Goal: Information Seeking & Learning: Learn about a topic

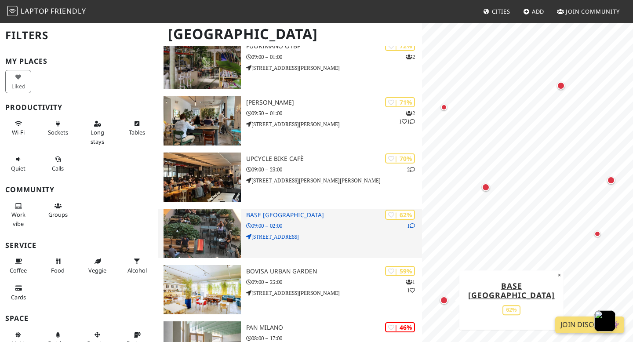
scroll to position [79, 0]
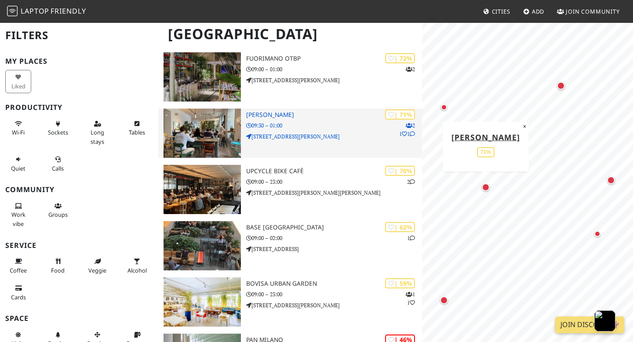
click at [321, 144] on div "| 71% 2 1 1 oTTo 09:30 – 01:00 Via Paolo Sarpi, 10" at bounding box center [334, 133] width 176 height 49
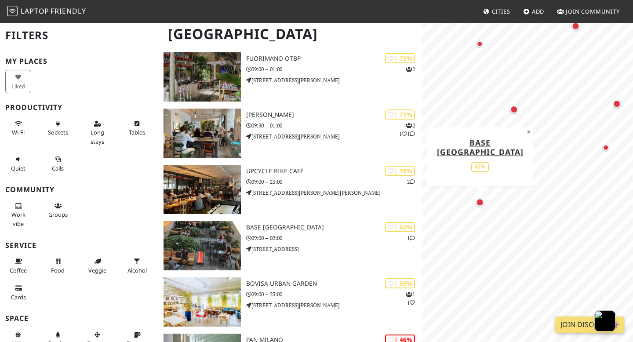
click at [514, 123] on div "MapLibre | Protomaps © OpenStreetMap BASE Milano 62% ×" at bounding box center [527, 193] width 211 height 342
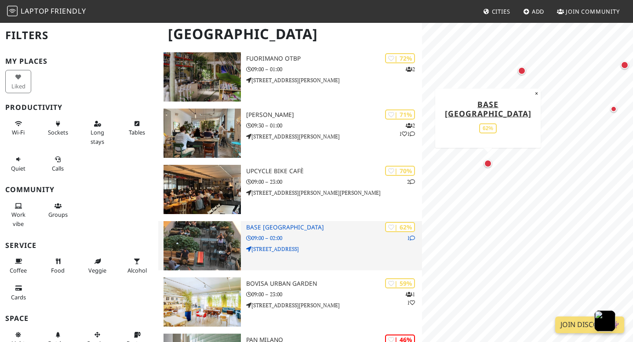
scroll to position [87, 0]
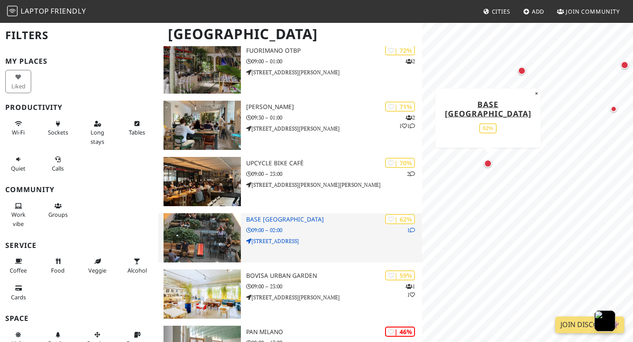
click at [272, 218] on h3 "BASE Milano" at bounding box center [334, 219] width 176 height 7
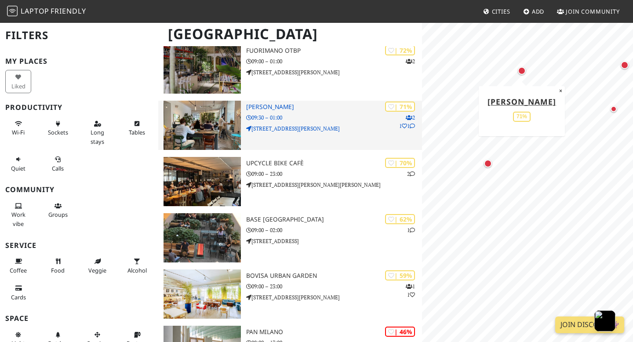
click at [255, 105] on h3 "oTTo" at bounding box center [334, 106] width 176 height 7
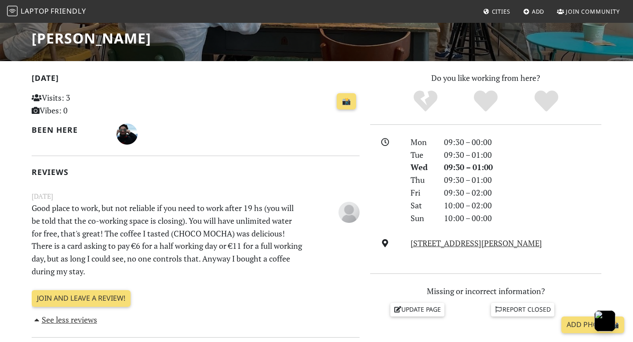
scroll to position [146, 0]
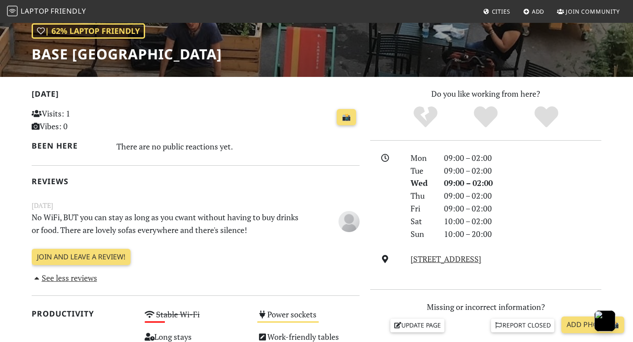
scroll to position [129, 0]
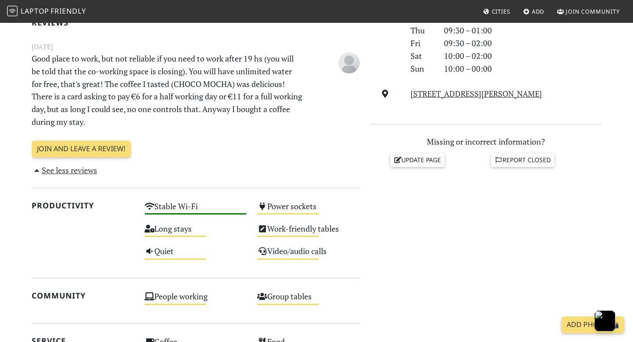
scroll to position [291, 0]
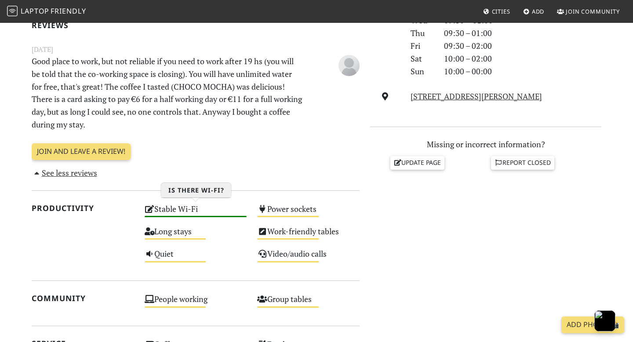
click at [195, 212] on div "Stable Wi-Fi High" at bounding box center [195, 213] width 113 height 22
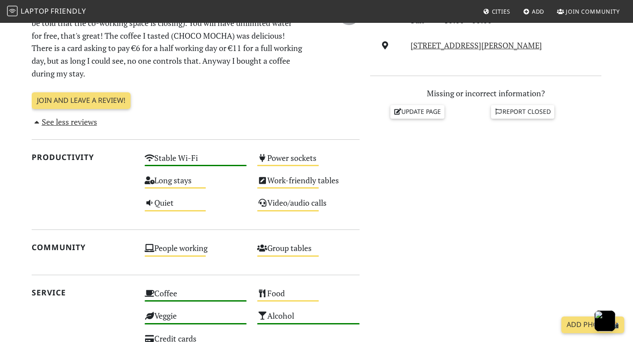
scroll to position [300, 0]
